Goal: Task Accomplishment & Management: Complete application form

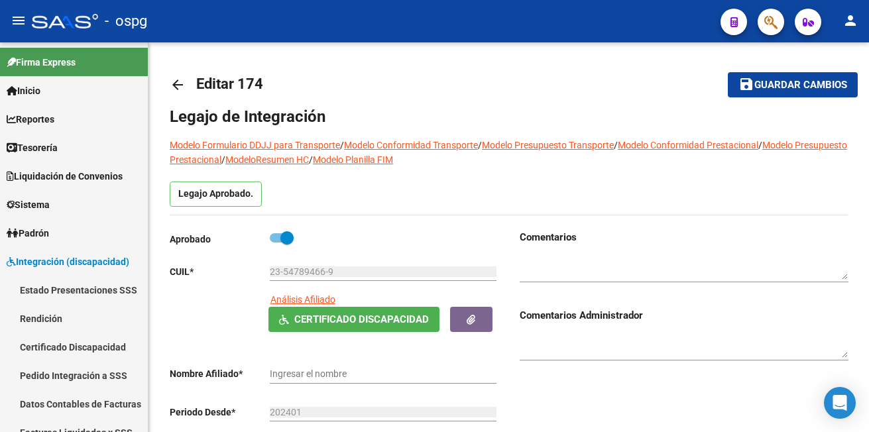
type input "[PERSON_NAME]"
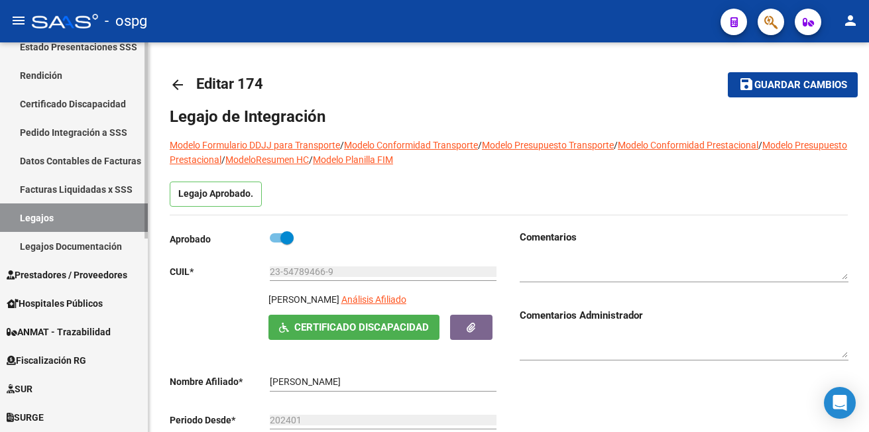
scroll to position [265, 0]
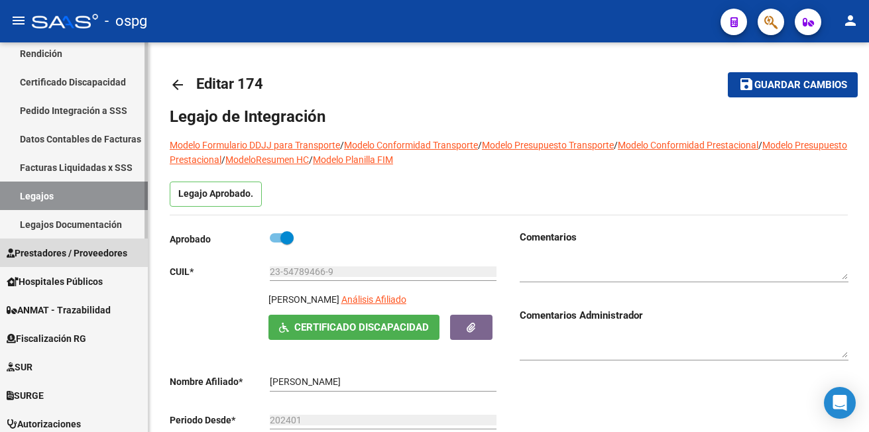
click at [96, 253] on span "Prestadores / Proveedores" at bounding box center [67, 253] width 121 height 15
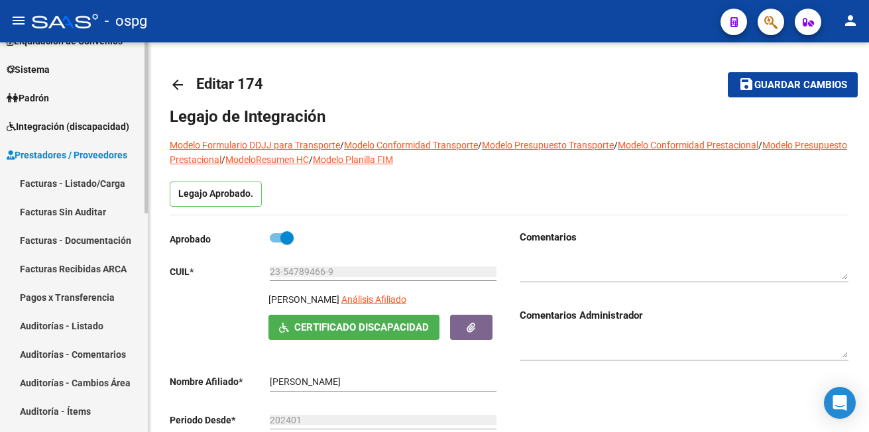
scroll to position [133, 0]
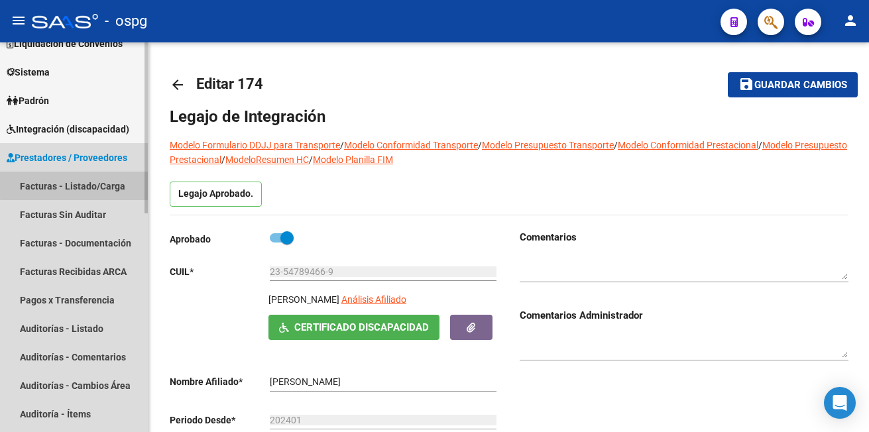
click at [87, 180] on link "Facturas - Listado/Carga" at bounding box center [74, 186] width 148 height 28
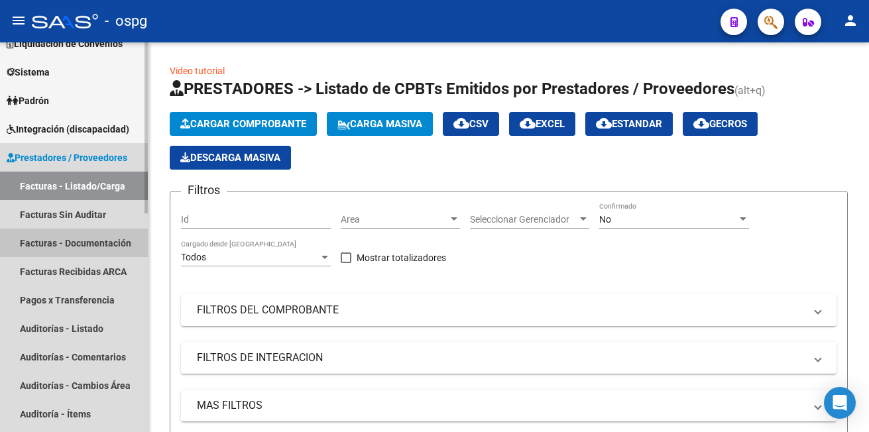
click at [59, 239] on link "Facturas - Documentación" at bounding box center [74, 243] width 148 height 28
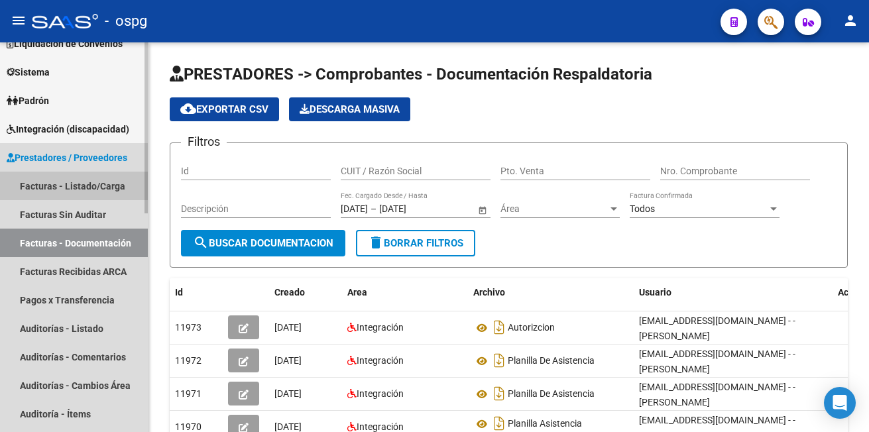
click at [82, 183] on link "Facturas - Listado/Carga" at bounding box center [74, 186] width 148 height 28
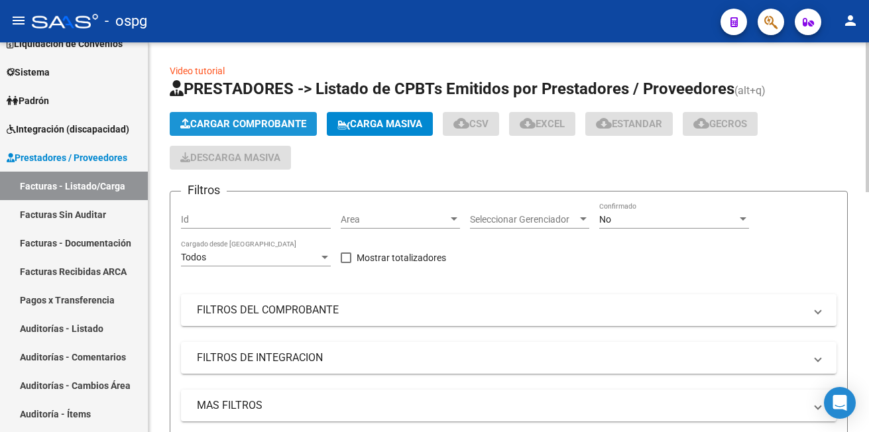
click at [229, 124] on span "Cargar Comprobante" at bounding box center [243, 124] width 126 height 12
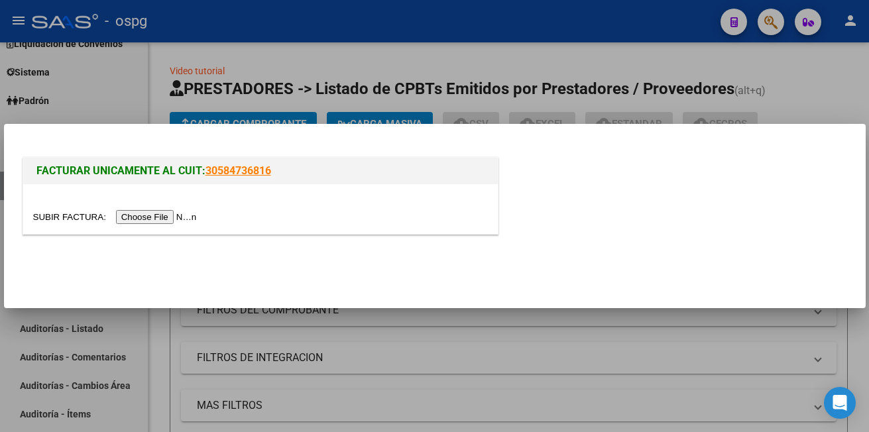
click at [151, 221] on input "file" at bounding box center [117, 217] width 168 height 14
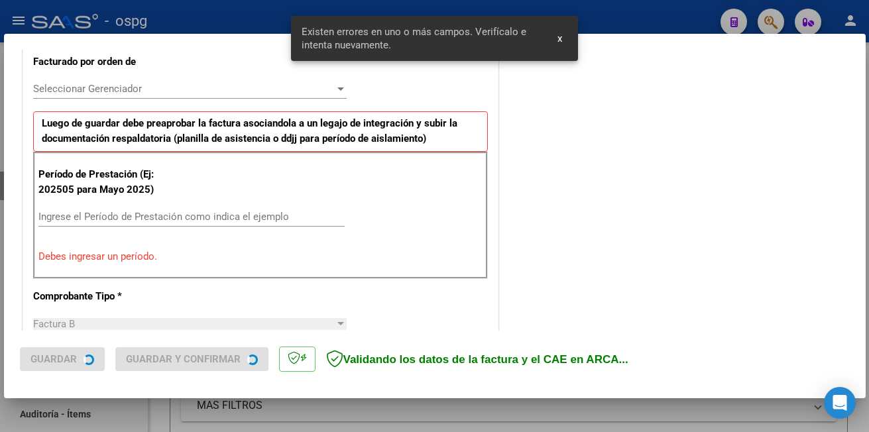
scroll to position [388, 0]
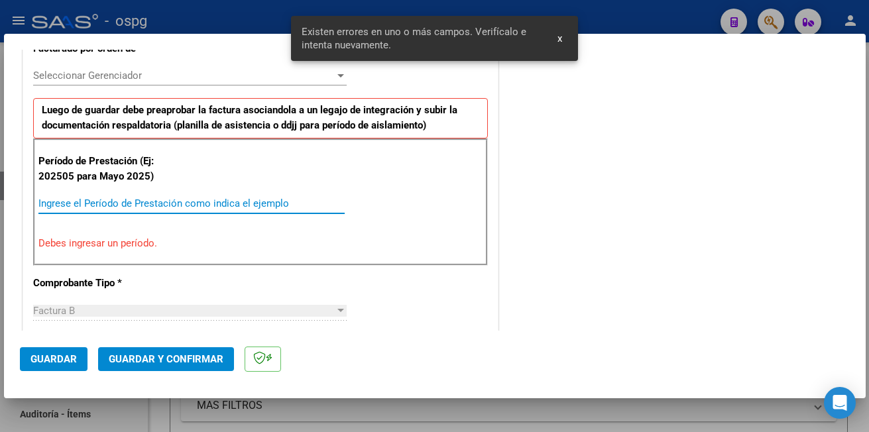
click at [76, 201] on input "Ingrese el Período de Prestación como indica el ejemplo" at bounding box center [191, 203] width 306 height 12
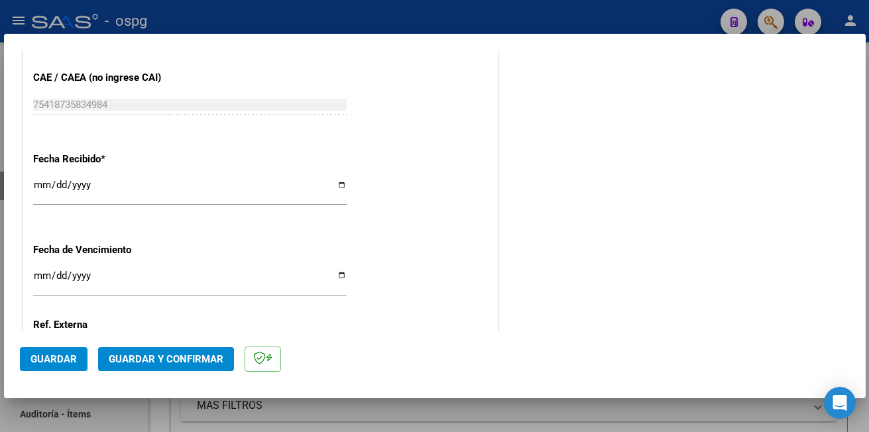
scroll to position [985, 0]
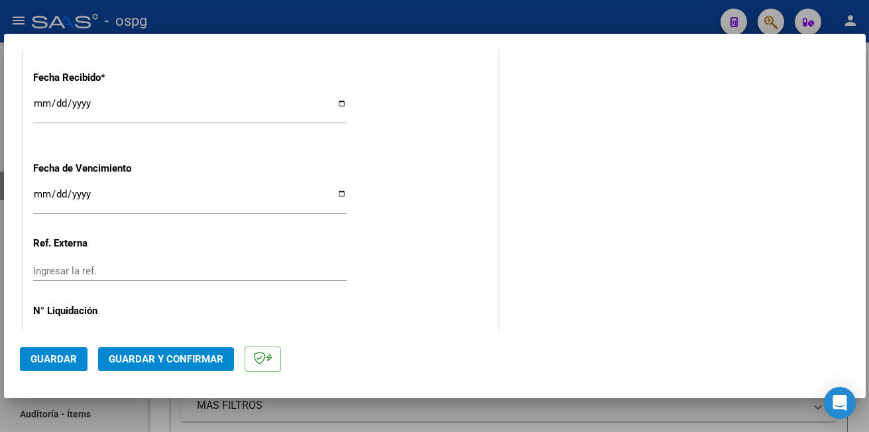
type input "202509"
click at [40, 355] on span "Guardar" at bounding box center [53, 359] width 46 height 12
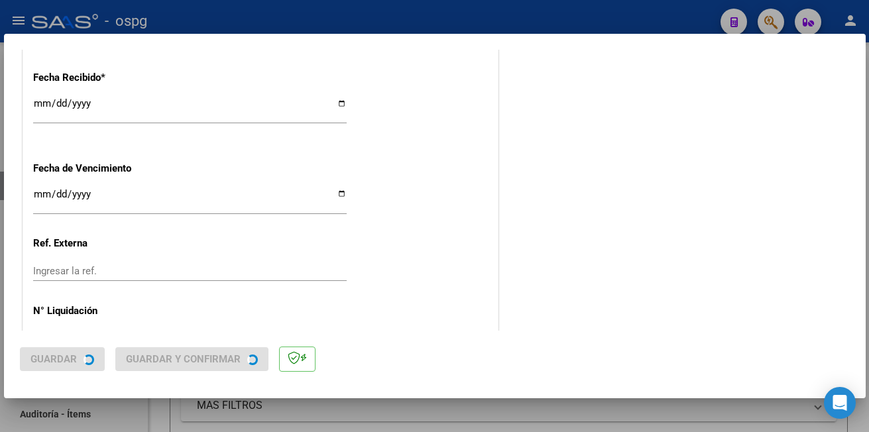
scroll to position [0, 0]
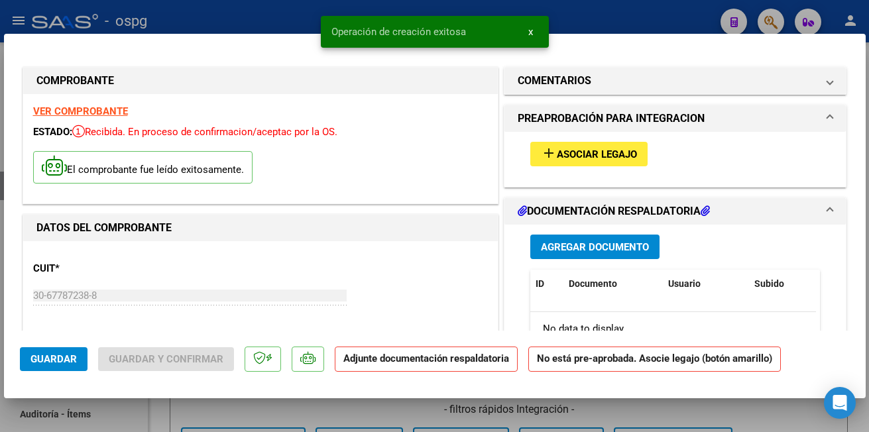
click at [205, 15] on div at bounding box center [434, 216] width 869 height 432
type input "$ 0,00"
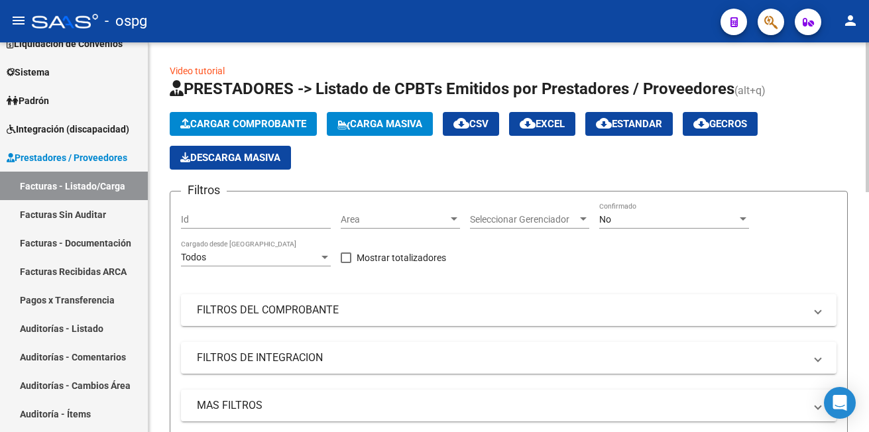
click at [207, 121] on span "Cargar Comprobante" at bounding box center [243, 124] width 126 height 12
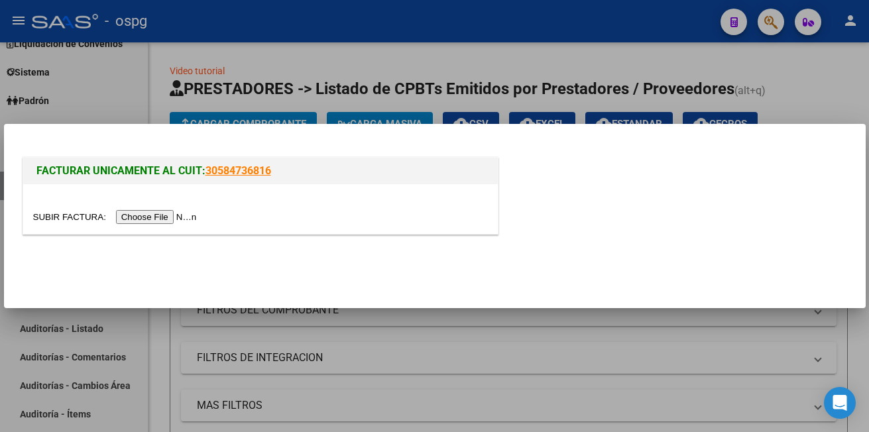
click at [160, 214] on input "file" at bounding box center [117, 217] width 168 height 14
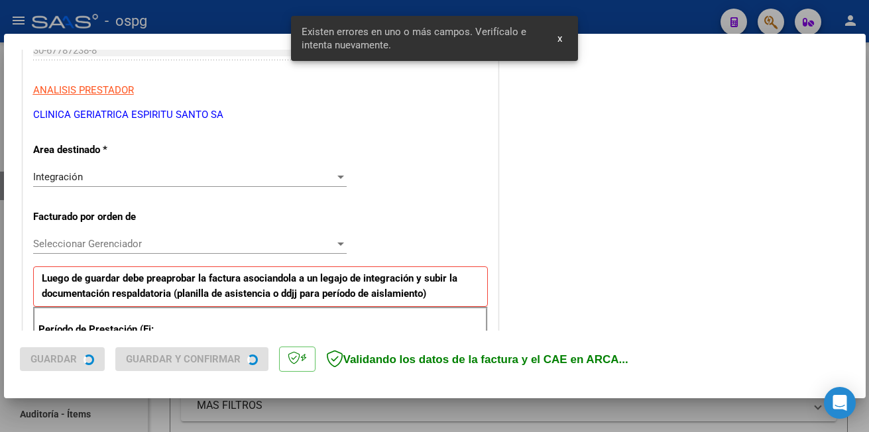
scroll to position [388, 0]
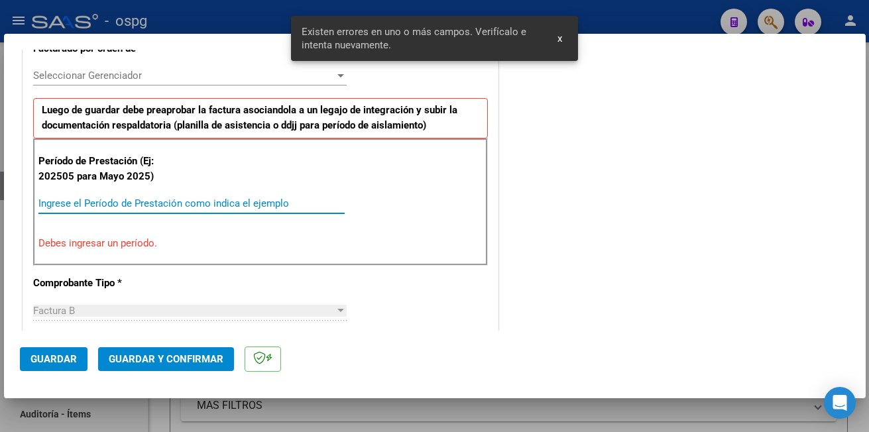
click at [75, 201] on input "Ingrese el Período de Prestación como indica el ejemplo" at bounding box center [191, 203] width 306 height 12
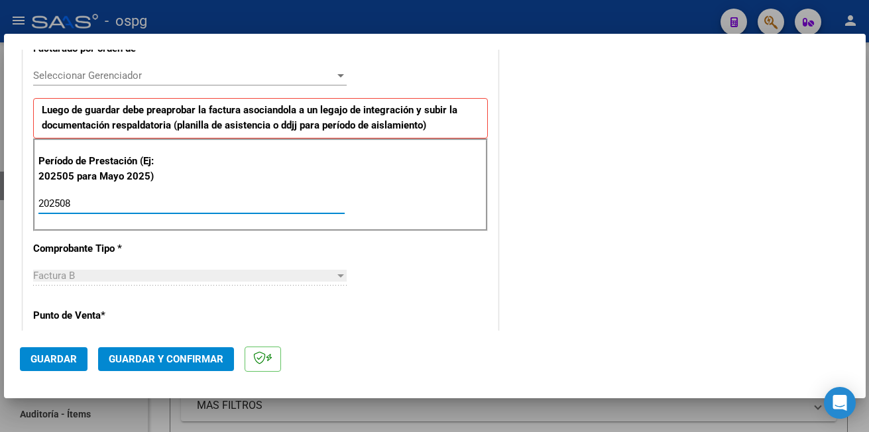
type input "202508"
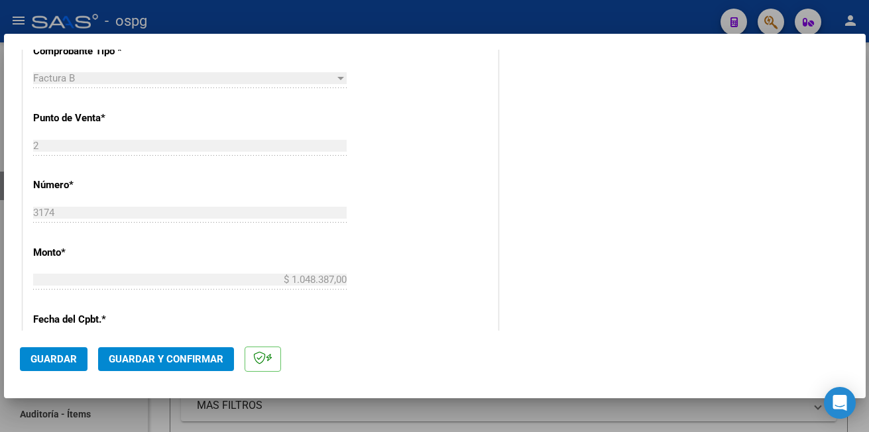
scroll to position [587, 0]
click at [37, 356] on span "Guardar" at bounding box center [53, 359] width 46 height 12
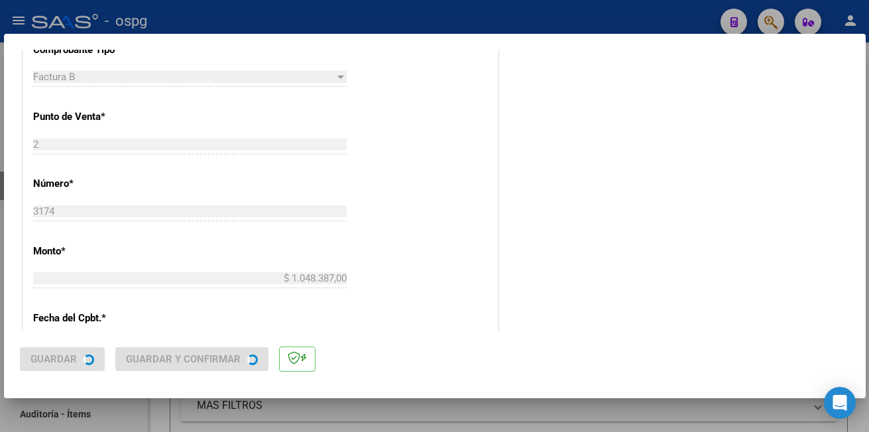
scroll to position [0, 0]
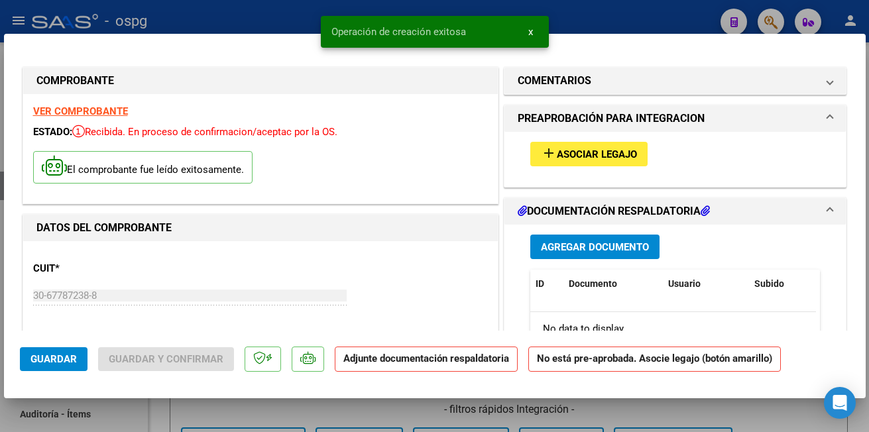
click at [181, 15] on div at bounding box center [434, 216] width 869 height 432
type input "$ 0,00"
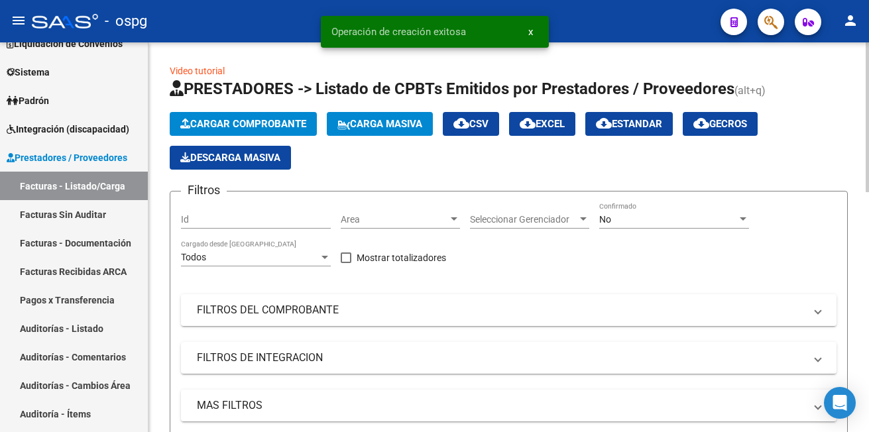
click at [213, 124] on span "Cargar Comprobante" at bounding box center [243, 124] width 126 height 12
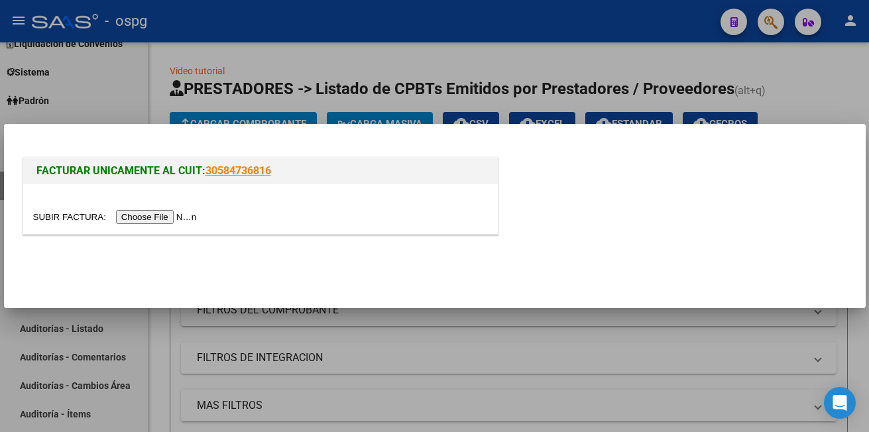
click at [158, 214] on input "file" at bounding box center [117, 217] width 168 height 14
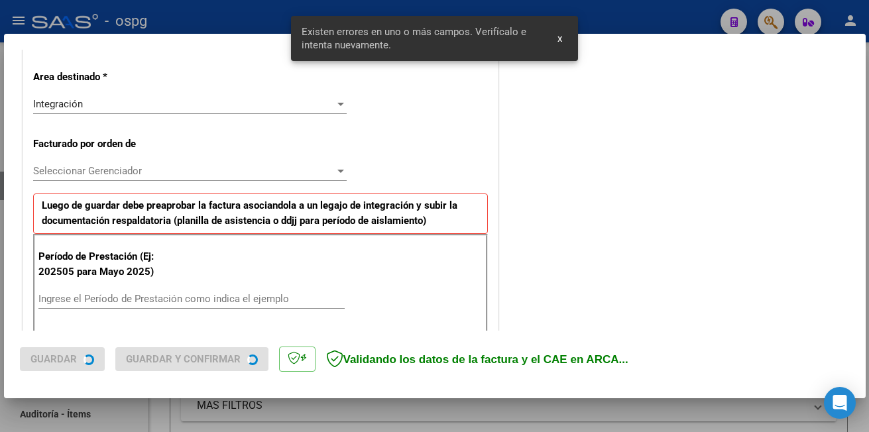
scroll to position [363, 0]
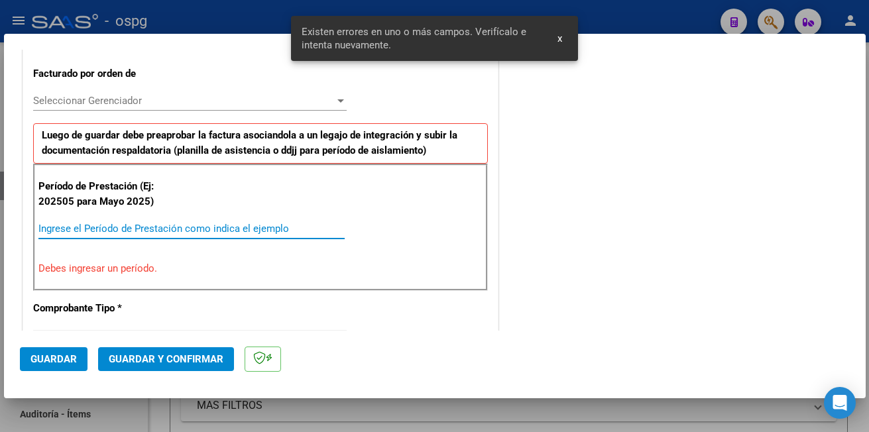
click at [112, 230] on input "Ingrese el Período de Prestación como indica el ejemplo" at bounding box center [191, 229] width 306 height 12
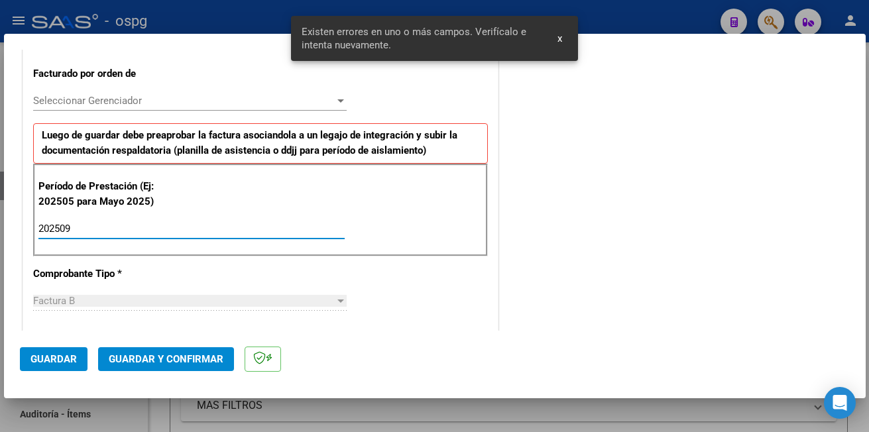
type input "202509"
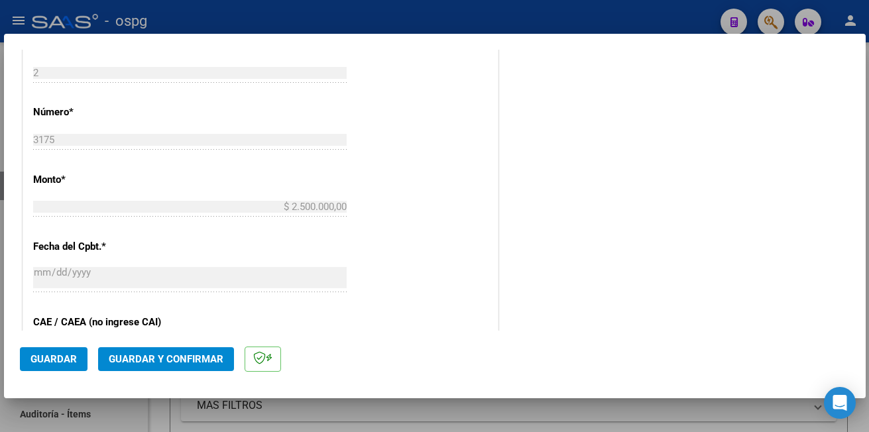
scroll to position [695, 0]
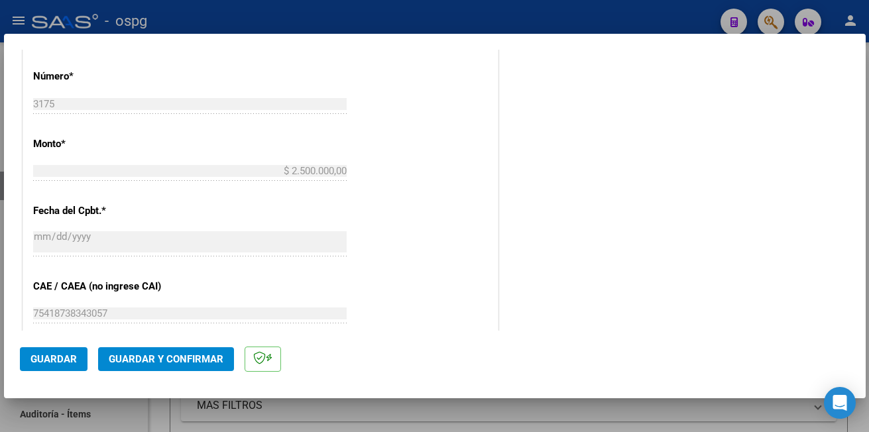
click at [55, 350] on button "Guardar" at bounding box center [54, 359] width 68 height 24
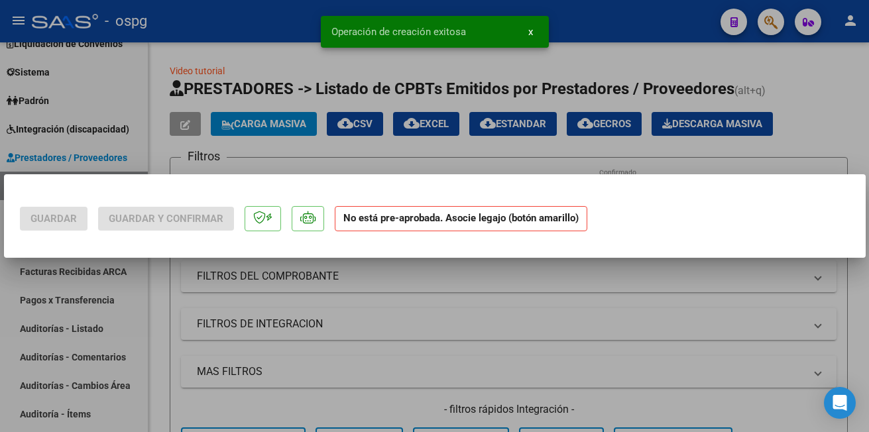
scroll to position [0, 0]
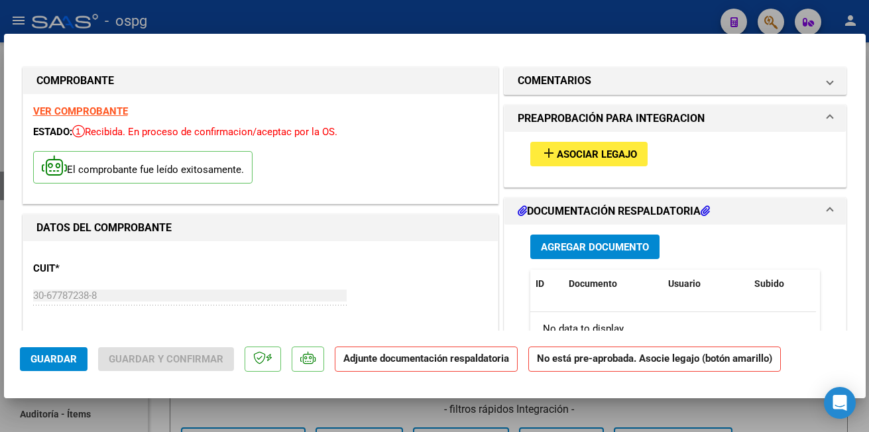
click at [236, 16] on div at bounding box center [434, 216] width 869 height 432
type input "$ 0,00"
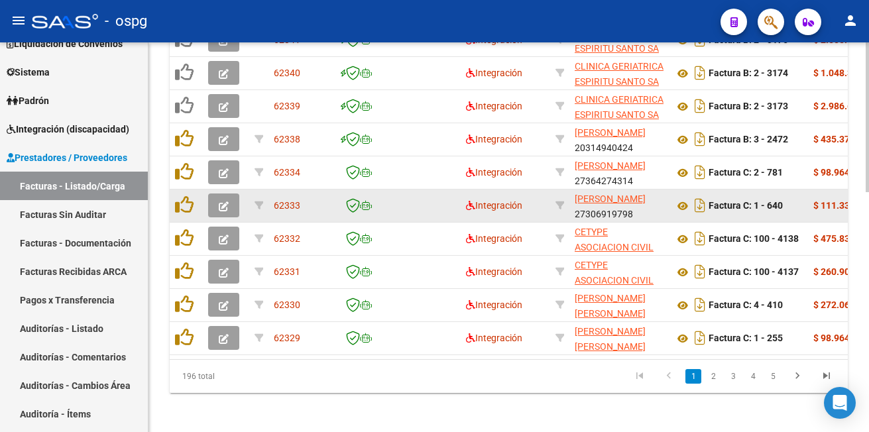
scroll to position [622, 0]
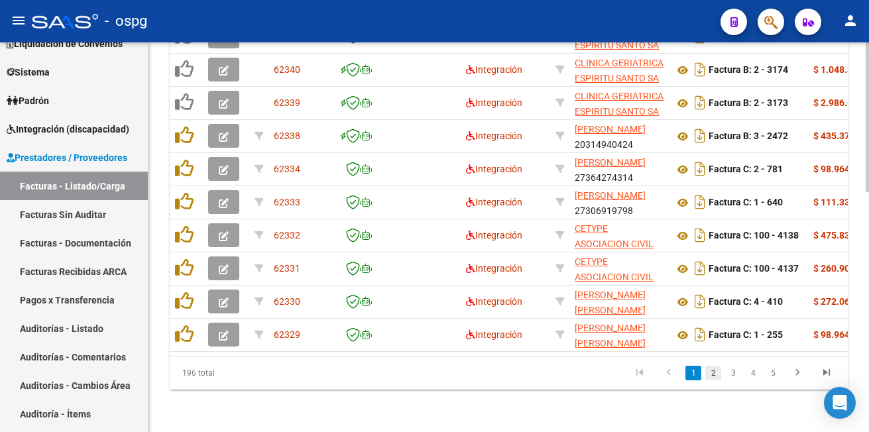
click at [715, 373] on link "2" at bounding box center [713, 373] width 16 height 15
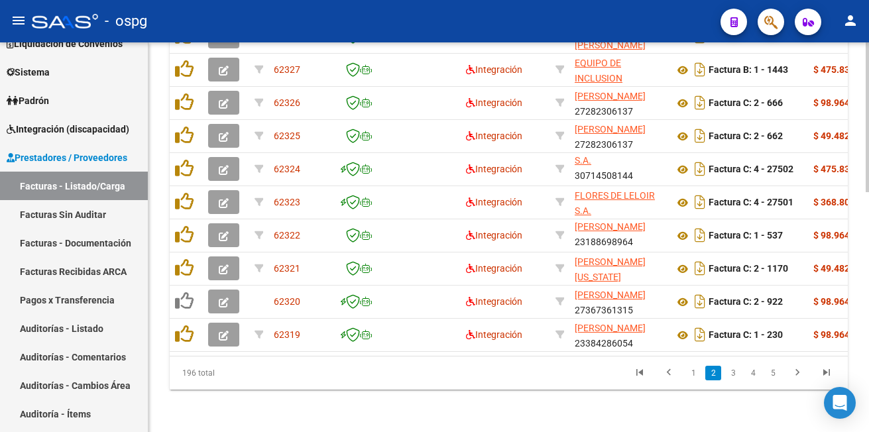
click at [868, 359] on html "menu - ospg person Firma Express Inicio Calendario SSS Instructivos Contacto OS…" at bounding box center [434, 216] width 869 height 432
click at [735, 369] on link "3" at bounding box center [733, 373] width 16 height 15
click at [735, 369] on div "196 total 1 2 3 4 5" at bounding box center [509, 373] width 678 height 33
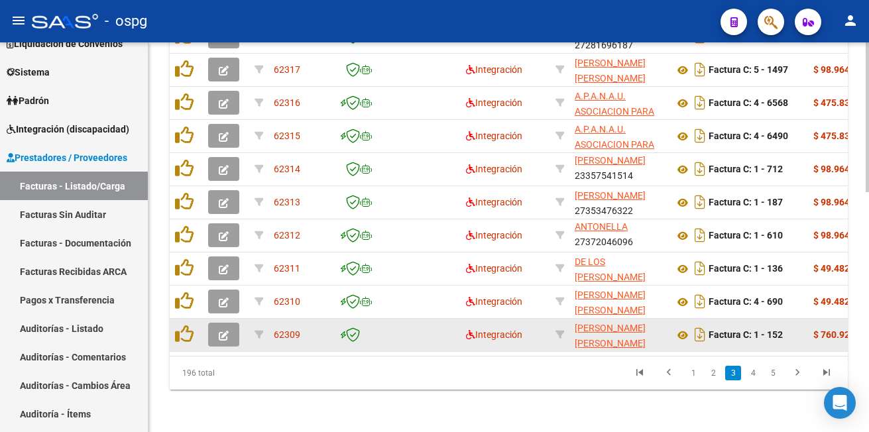
scroll to position [622, 0]
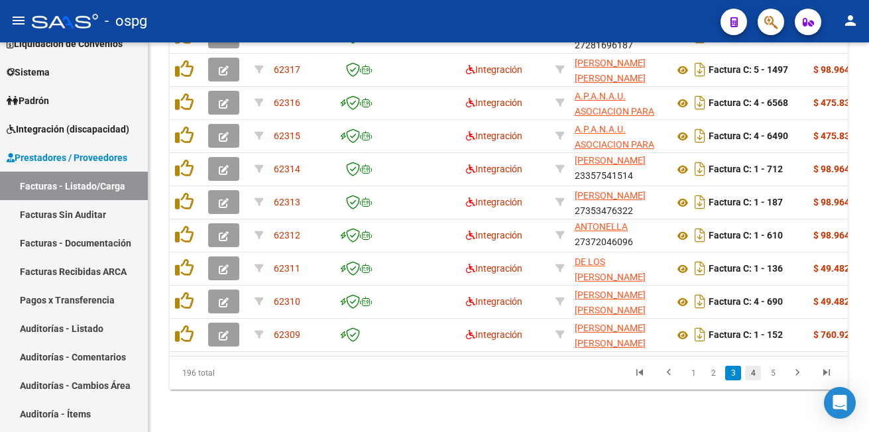
click at [752, 373] on link "4" at bounding box center [753, 373] width 16 height 15
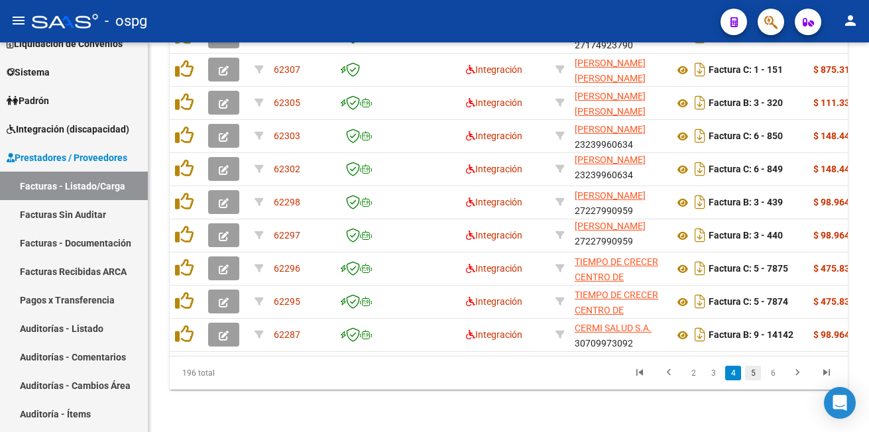
click at [755, 371] on link "5" at bounding box center [753, 373] width 16 height 15
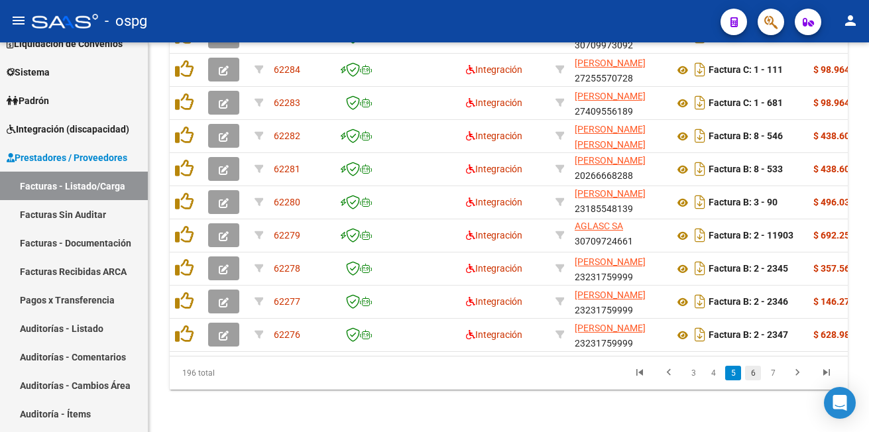
click at [754, 375] on link "6" at bounding box center [753, 373] width 16 height 15
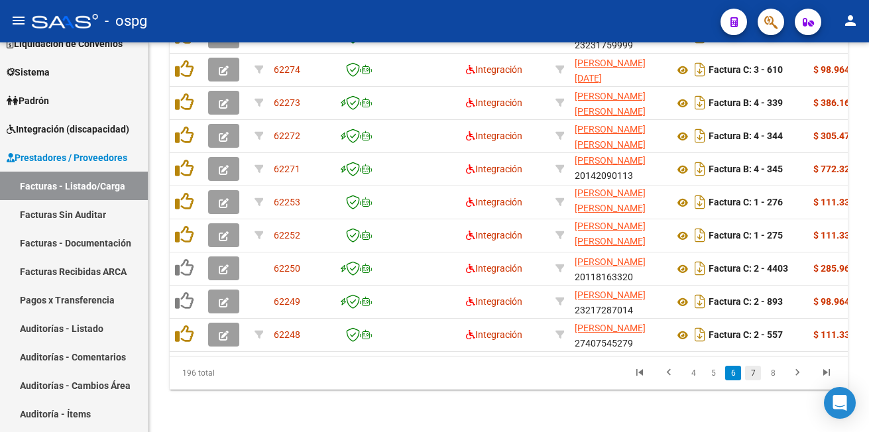
click at [756, 378] on link "7" at bounding box center [753, 373] width 16 height 15
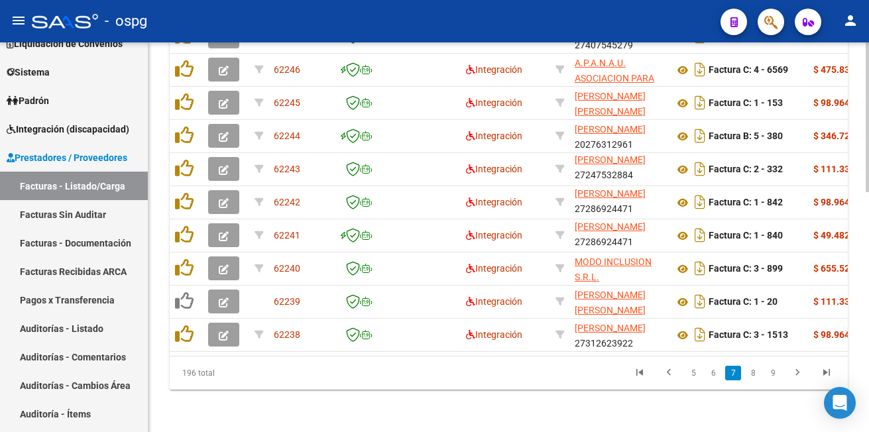
click at [754, 372] on link "8" at bounding box center [753, 373] width 16 height 15
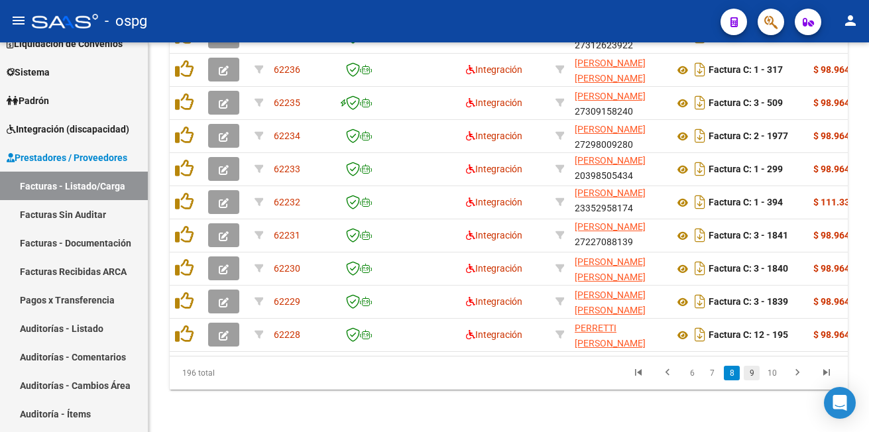
click at [756, 369] on link "9" at bounding box center [752, 373] width 16 height 15
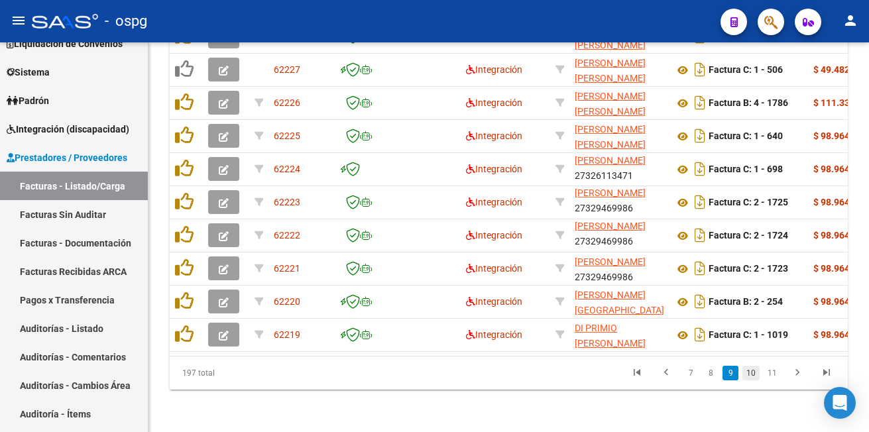
click at [755, 377] on link "10" at bounding box center [750, 373] width 17 height 15
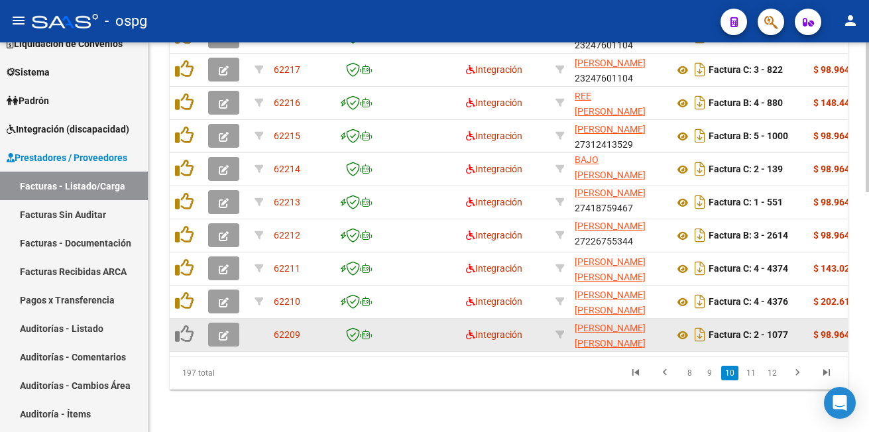
scroll to position [0, 0]
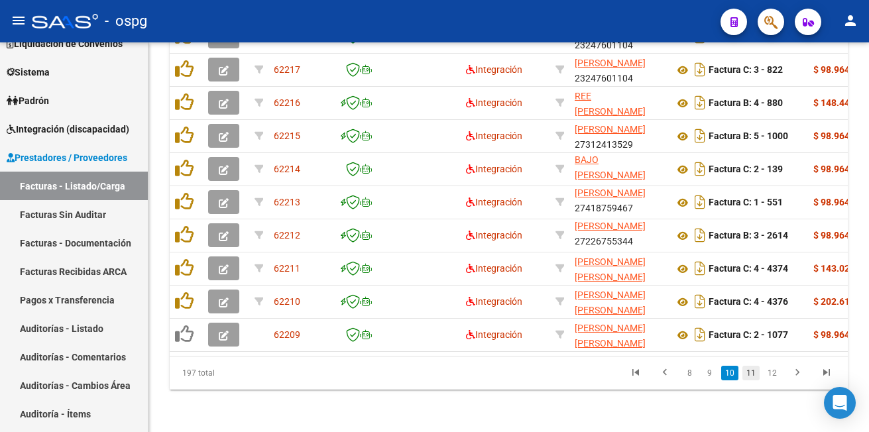
click at [755, 370] on link "11" at bounding box center [750, 373] width 17 height 15
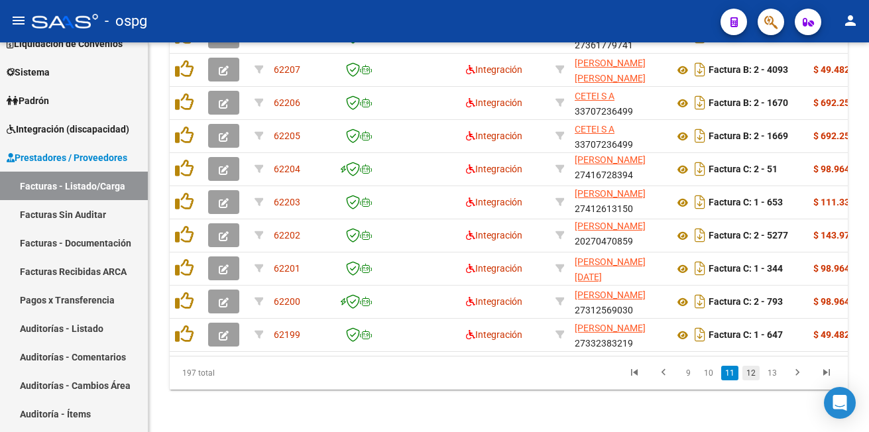
click at [757, 377] on link "12" at bounding box center [750, 373] width 17 height 15
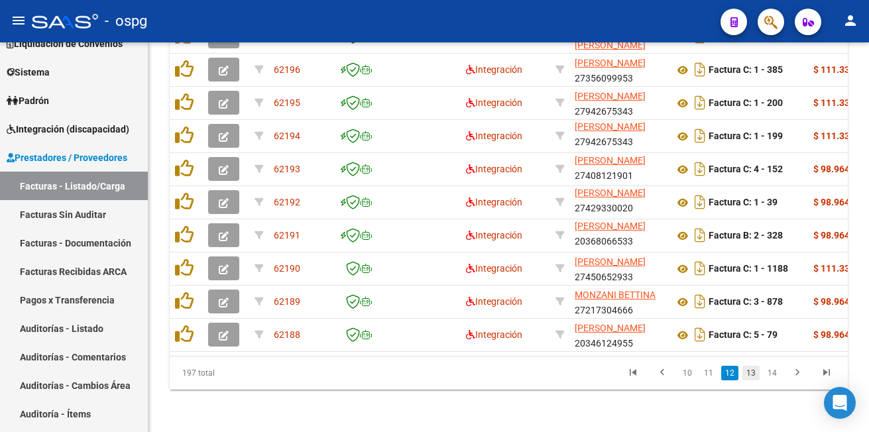
click at [755, 374] on link "13" at bounding box center [750, 373] width 17 height 15
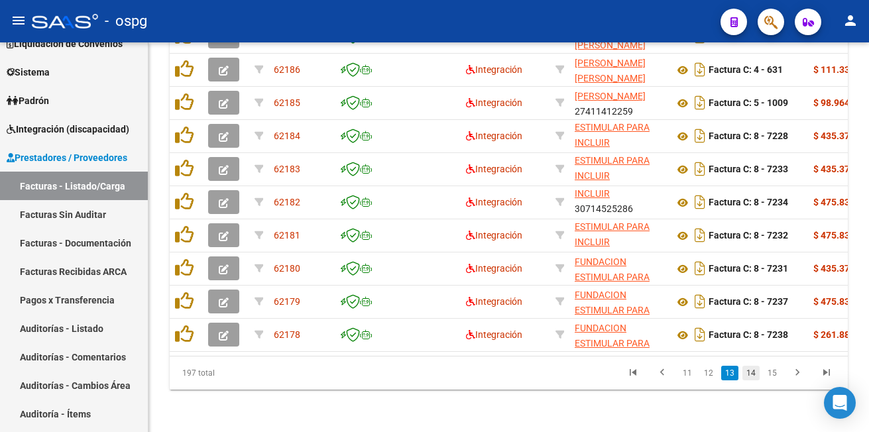
click at [755, 372] on link "14" at bounding box center [750, 373] width 17 height 15
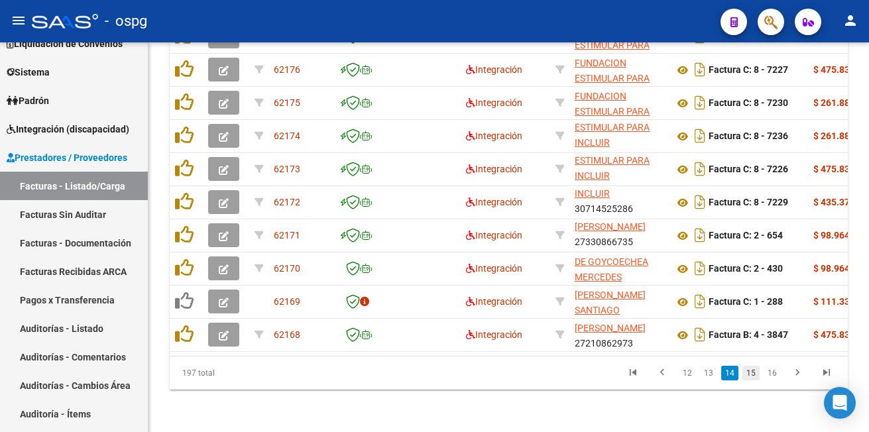
click at [751, 375] on link "15" at bounding box center [750, 373] width 17 height 15
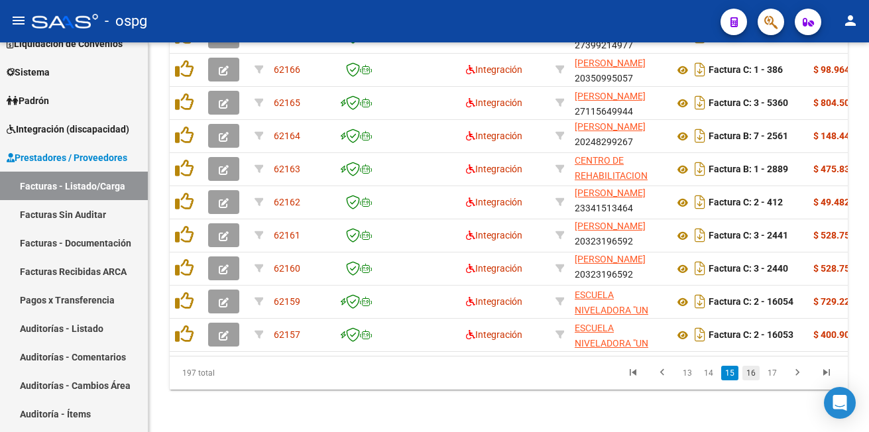
click at [754, 375] on link "16" at bounding box center [750, 373] width 17 height 15
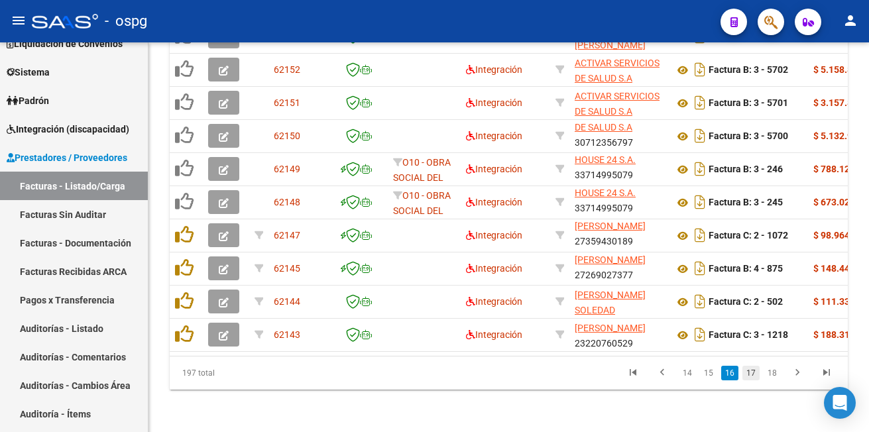
click at [751, 370] on link "17" at bounding box center [750, 373] width 17 height 15
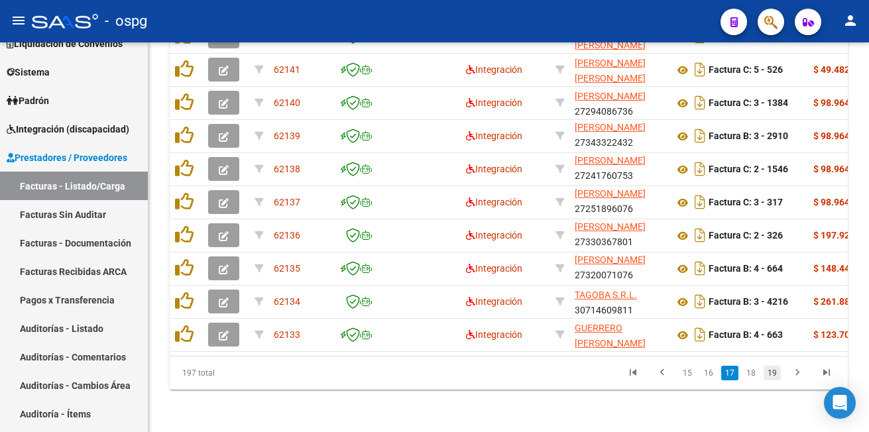
click at [776, 370] on link "19" at bounding box center [771, 373] width 17 height 15
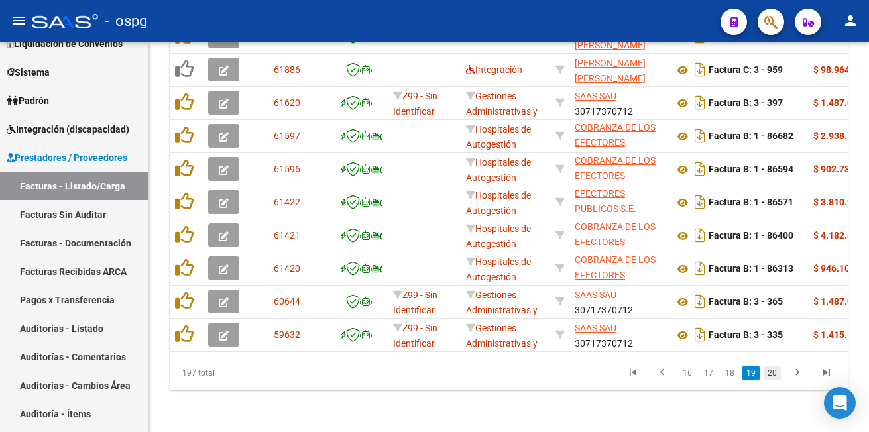
click at [777, 375] on link "20" at bounding box center [771, 373] width 17 height 15
